Goal: Task Accomplishment & Management: Manage account settings

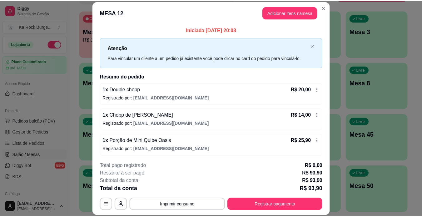
scroll to position [31, 0]
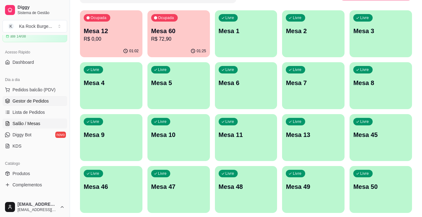
click at [42, 102] on span "Gestor de Pedidos" at bounding box center [30, 101] width 36 height 6
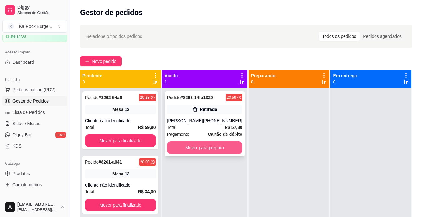
click at [201, 150] on button "Mover para preparo" at bounding box center [204, 147] width 75 height 12
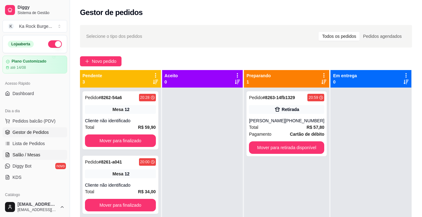
click at [37, 154] on span "Salão / Mesas" at bounding box center [26, 155] width 28 height 6
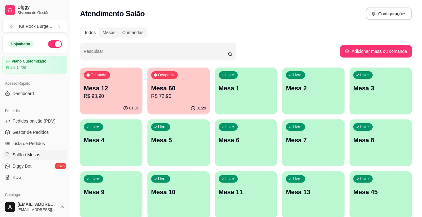
click at [121, 97] on p "R$ 93,90" at bounding box center [111, 95] width 55 height 7
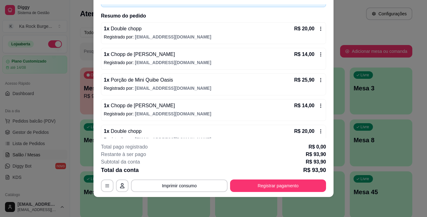
scroll to position [52, 0]
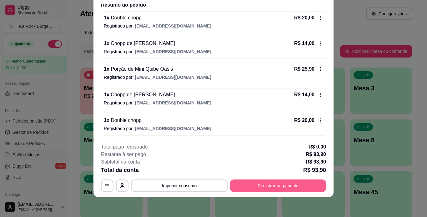
click at [284, 191] on button "Registrar pagamento" at bounding box center [278, 185] width 96 height 12
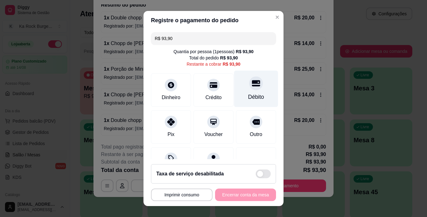
click at [237, 98] on div "Débito" at bounding box center [256, 88] width 44 height 37
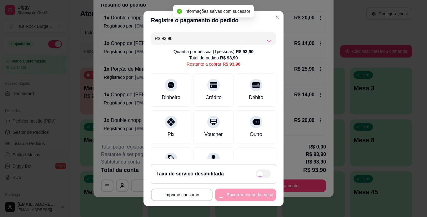
type input "R$ 0,00"
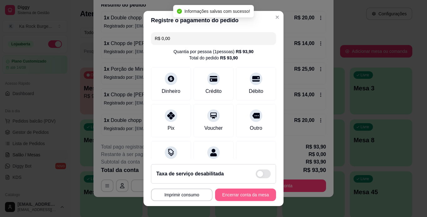
click at [237, 198] on button "Encerrar conta da mesa" at bounding box center [245, 194] width 61 height 12
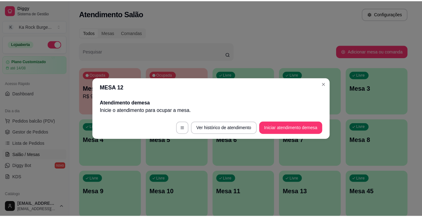
scroll to position [0, 0]
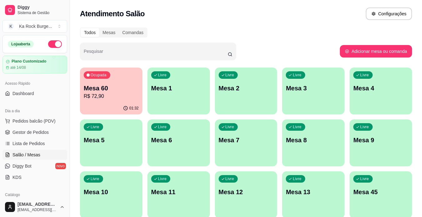
click at [116, 91] on p "Mesa 60" at bounding box center [111, 88] width 55 height 9
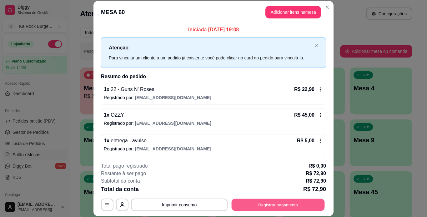
click at [261, 207] on button "Registrar pagamento" at bounding box center [278, 204] width 93 height 12
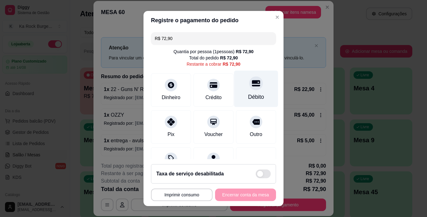
click at [236, 82] on div "Débito" at bounding box center [256, 88] width 44 height 37
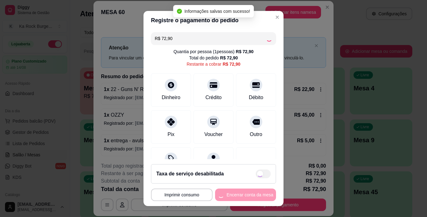
type input "R$ 0,00"
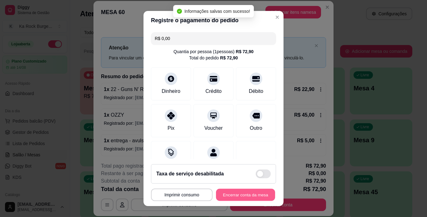
click at [231, 191] on button "Encerrar conta da mesa" at bounding box center [245, 195] width 59 height 12
